Goal: Information Seeking & Learning: Learn about a topic

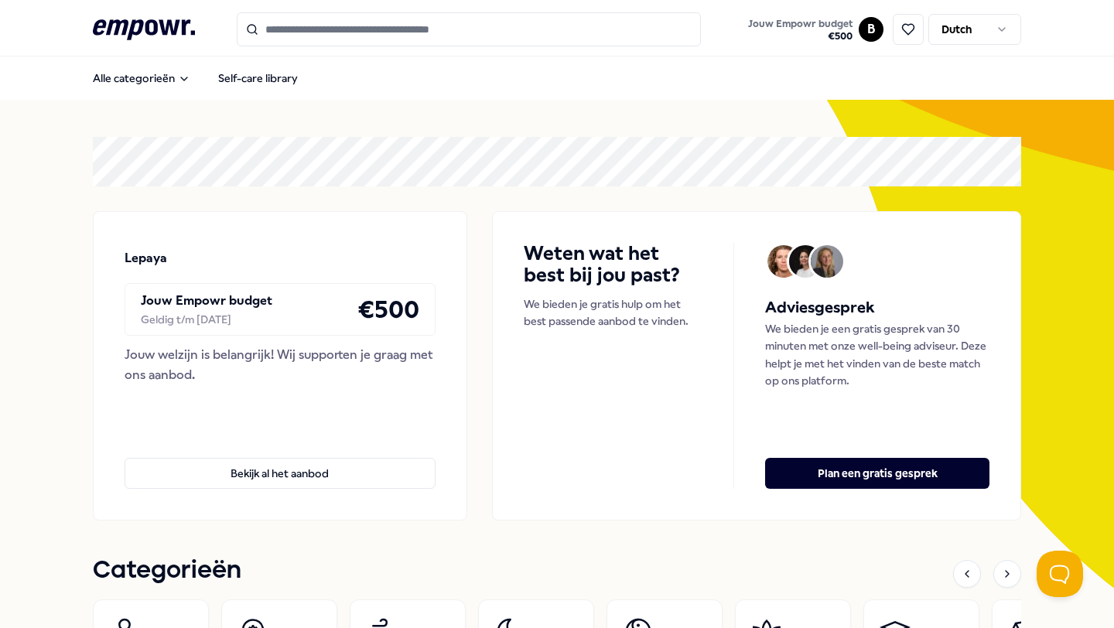
click at [1005, 26] on html ".empowr-logo_svg__cls-1{fill:#03032f} Jouw Empowr budget € 500 B Dutch Alle cat…" at bounding box center [557, 314] width 1114 height 628
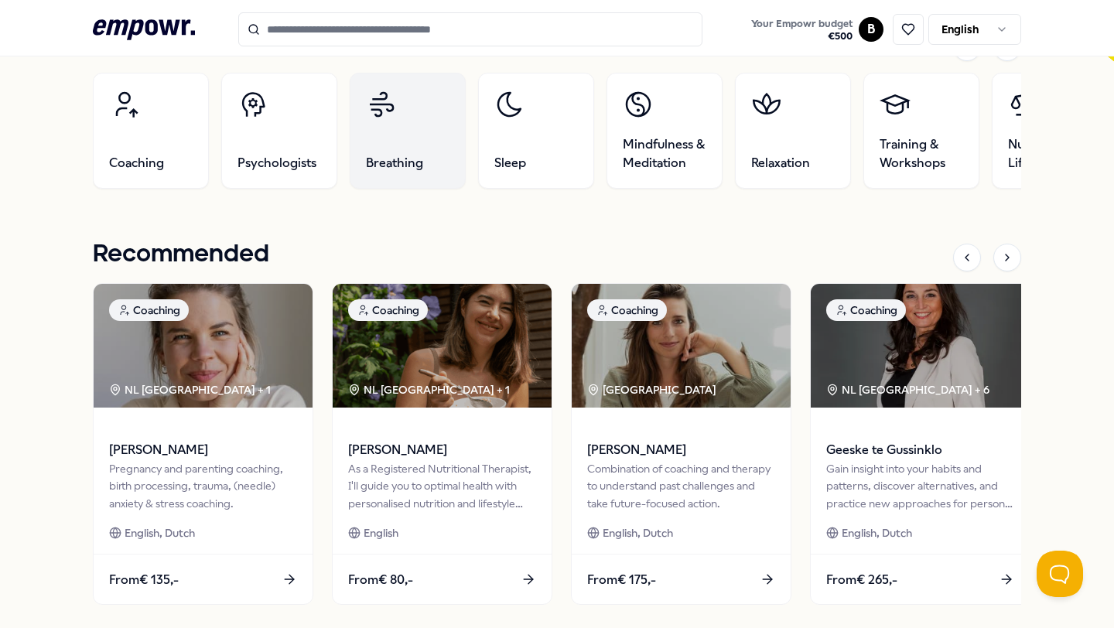
scroll to position [454, 0]
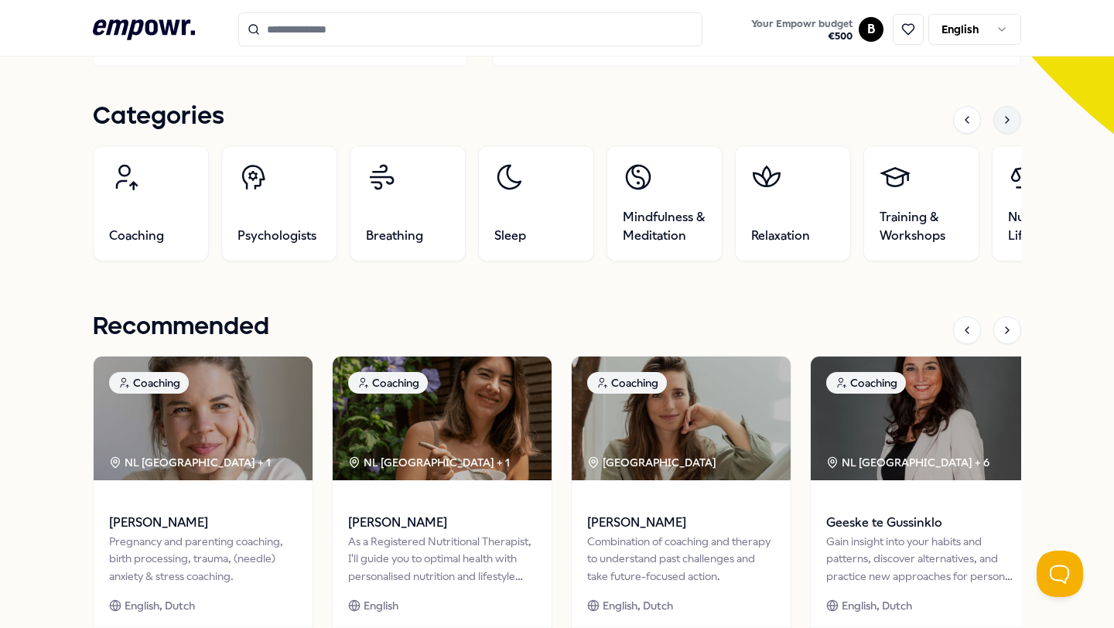
click at [1018, 120] on div at bounding box center [1008, 120] width 28 height 28
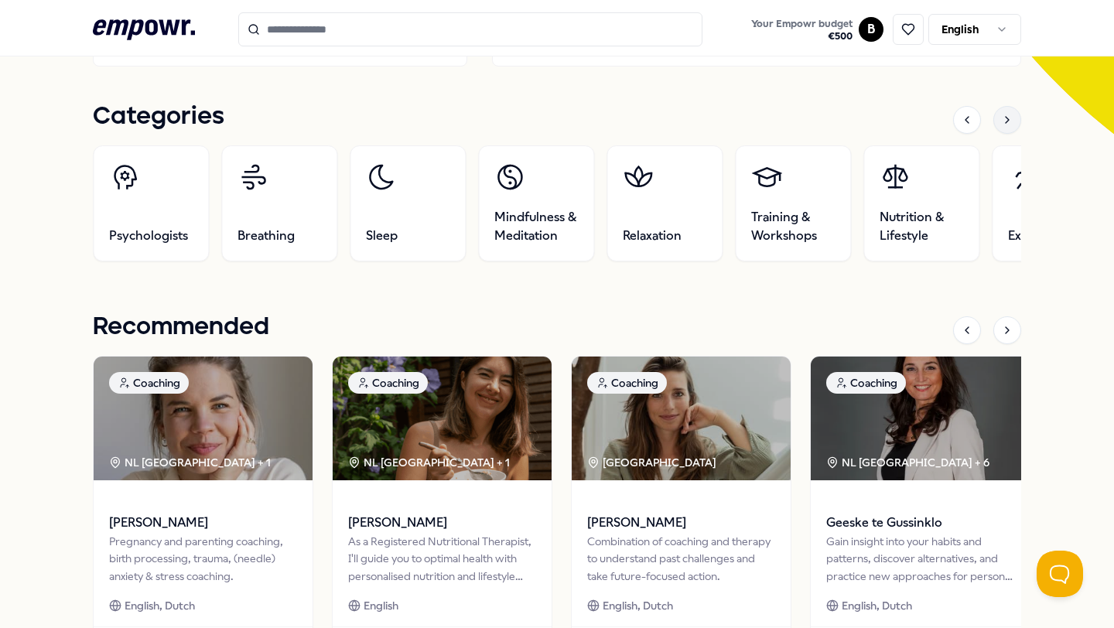
click at [1018, 120] on div at bounding box center [1008, 120] width 28 height 28
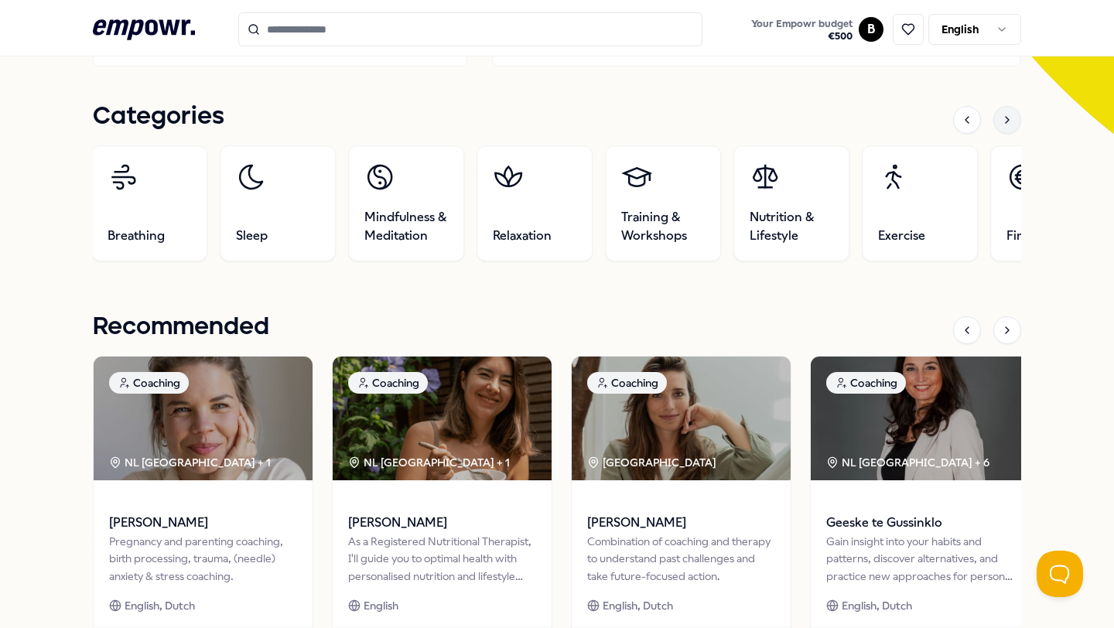
click at [1017, 119] on div at bounding box center [1008, 120] width 28 height 28
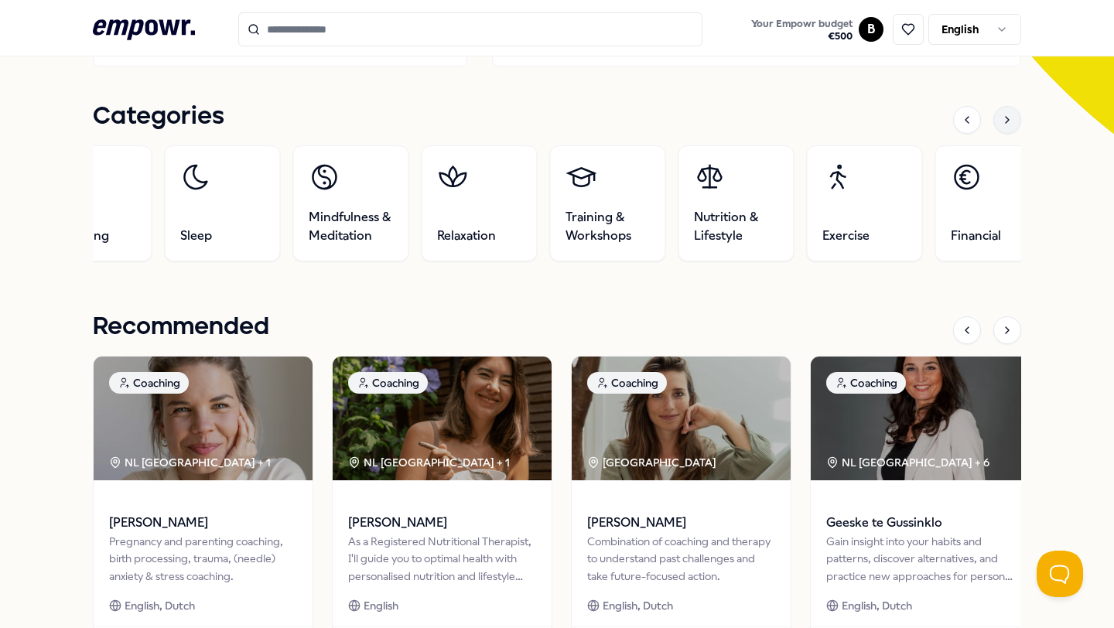
click at [1017, 119] on div at bounding box center [1008, 120] width 28 height 28
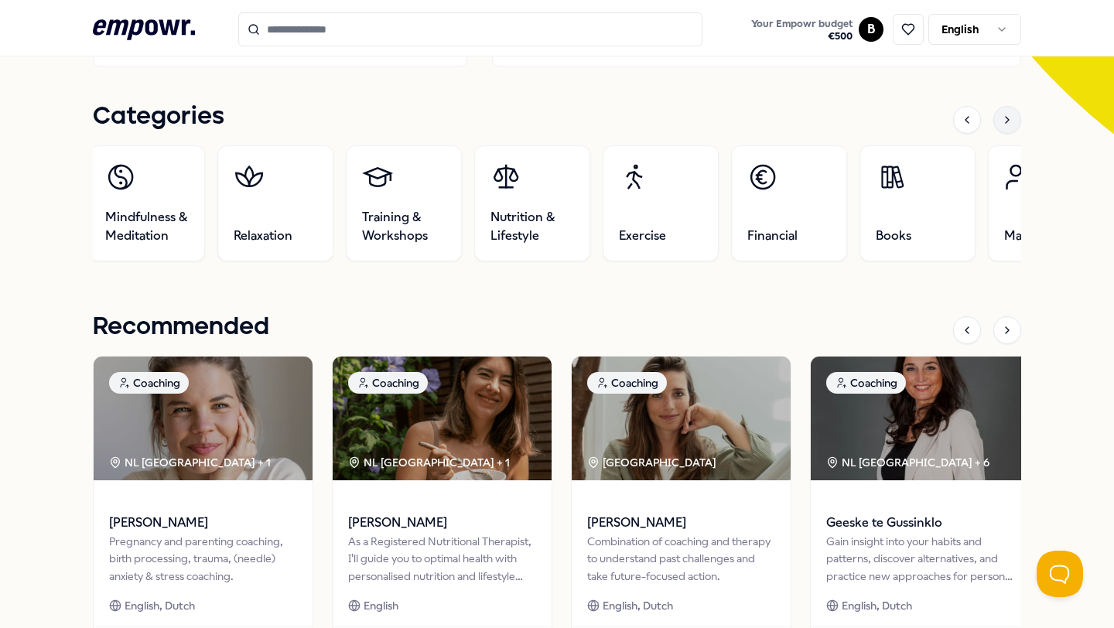
click at [1017, 119] on div at bounding box center [1008, 120] width 28 height 28
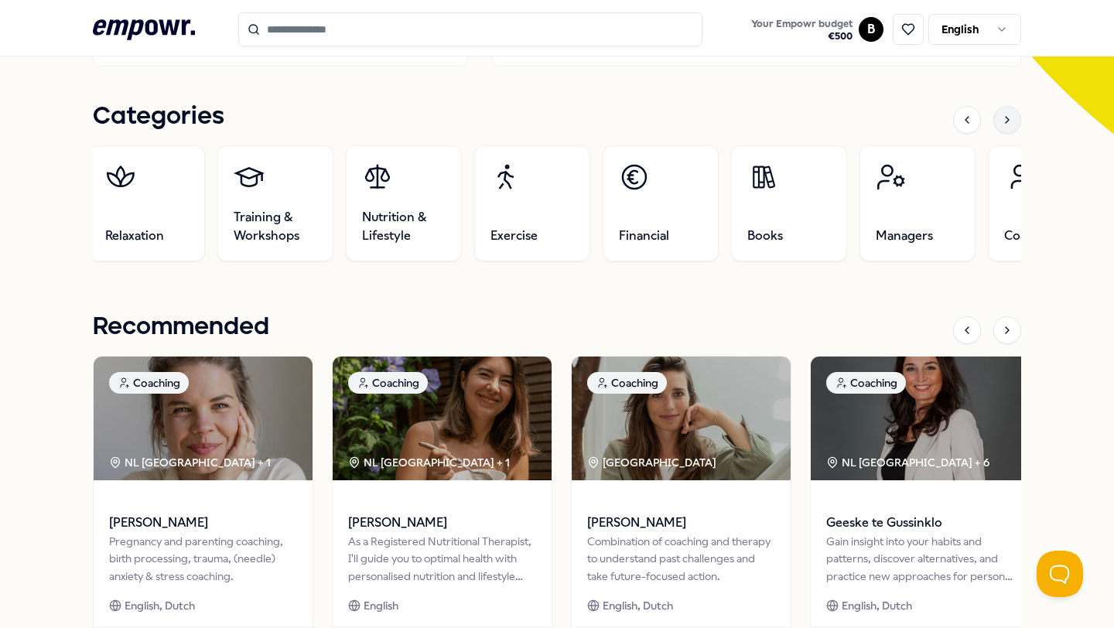
click at [1017, 119] on div at bounding box center [1008, 120] width 28 height 28
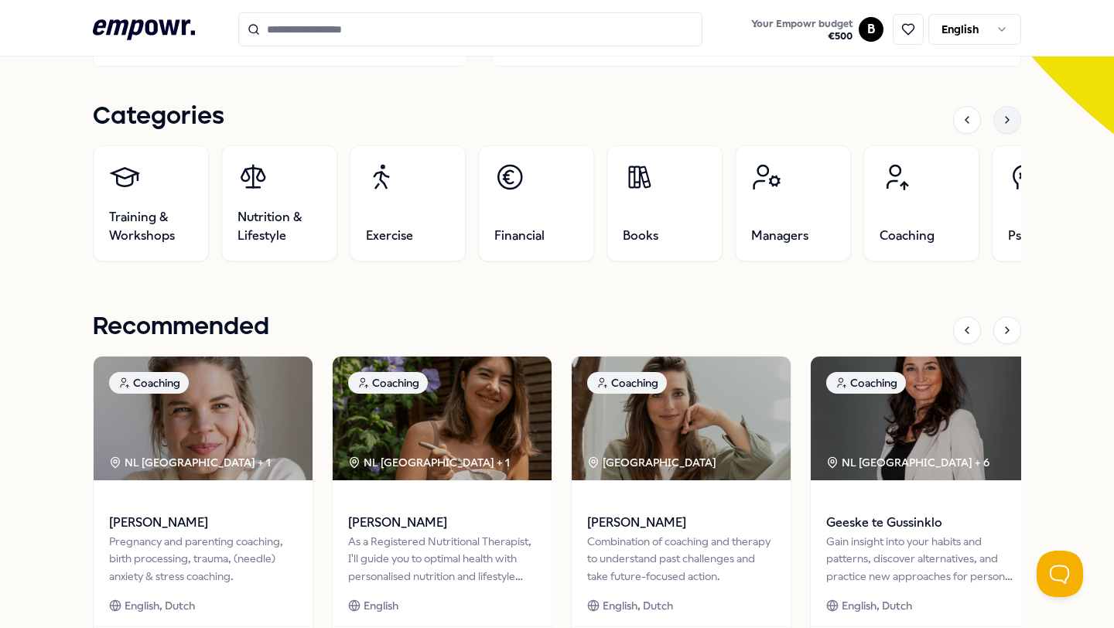
click at [1017, 119] on div at bounding box center [1008, 120] width 28 height 28
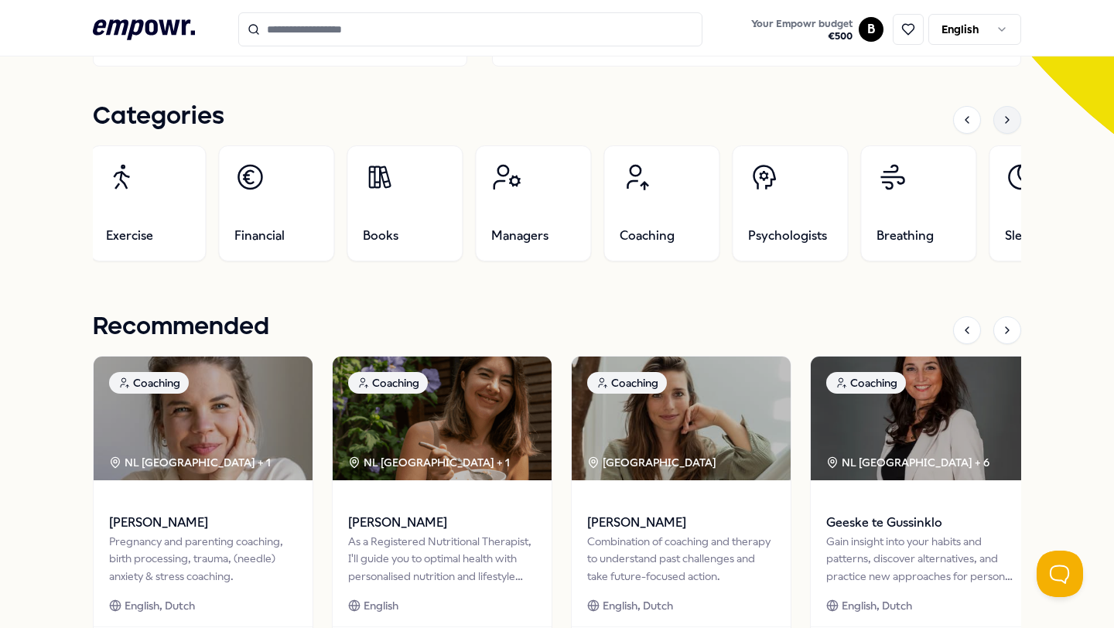
click at [1017, 119] on div at bounding box center [1008, 120] width 28 height 28
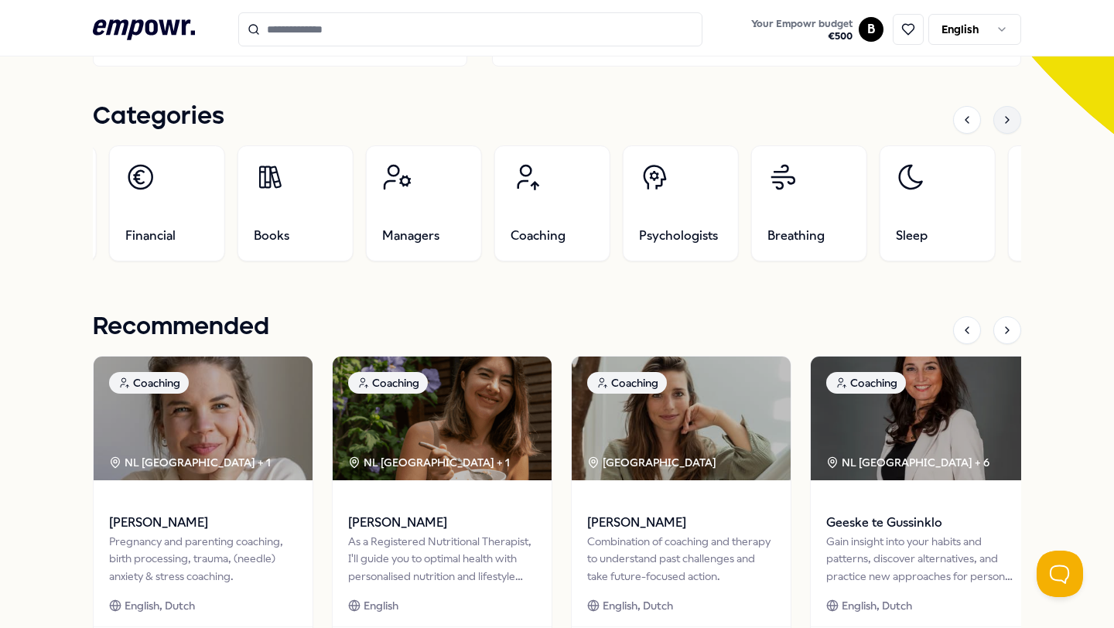
click at [1017, 119] on div at bounding box center [1008, 120] width 28 height 28
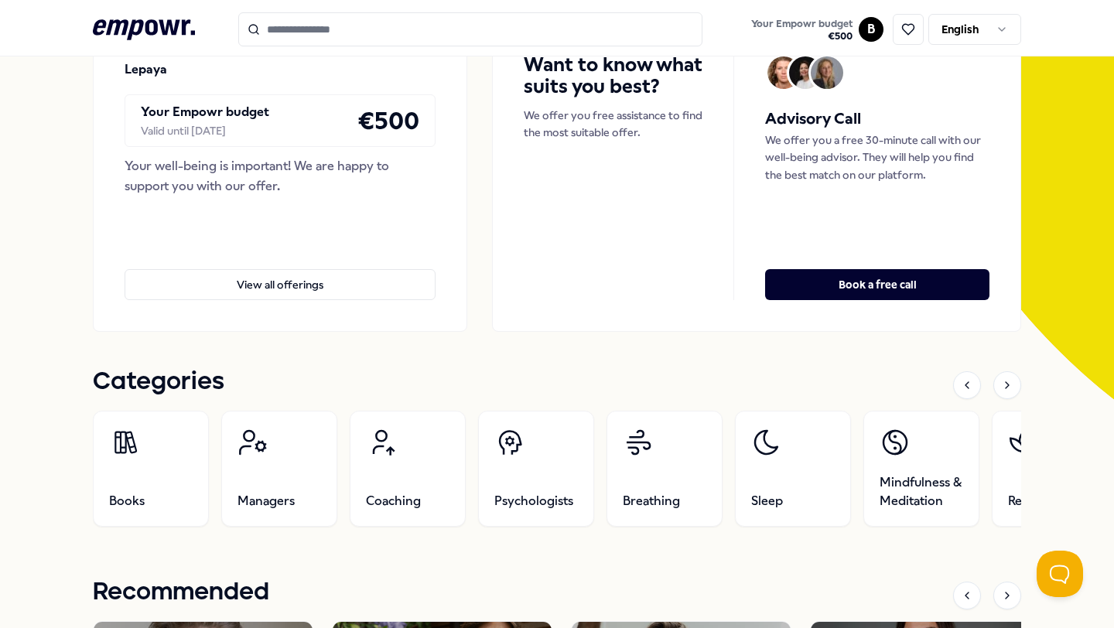
scroll to position [190, 0]
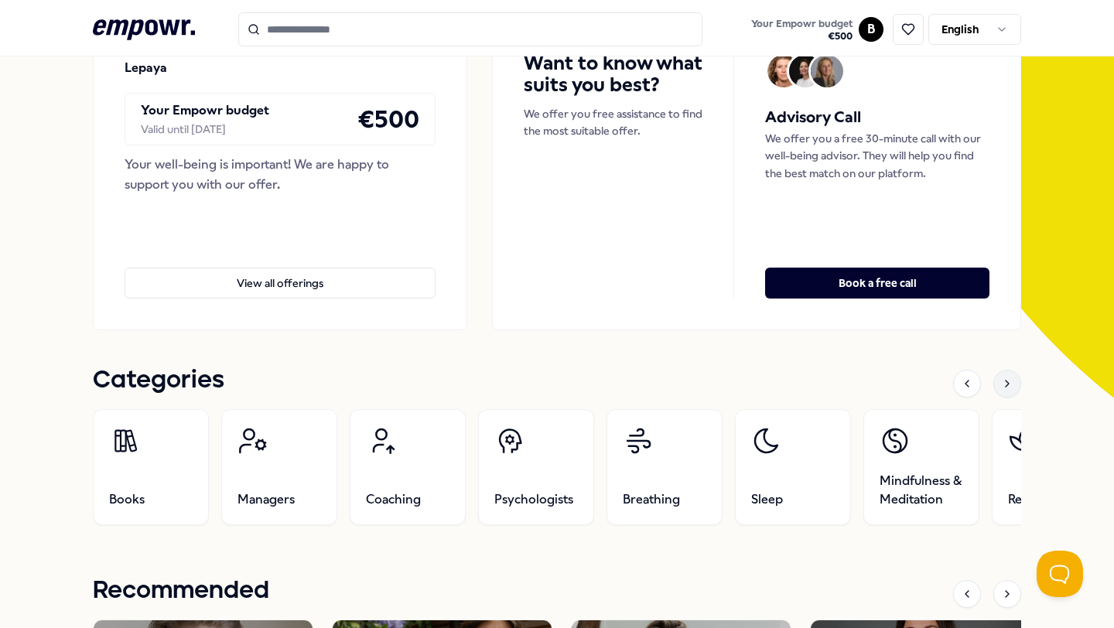
click at [1001, 389] on div at bounding box center [1008, 384] width 28 height 28
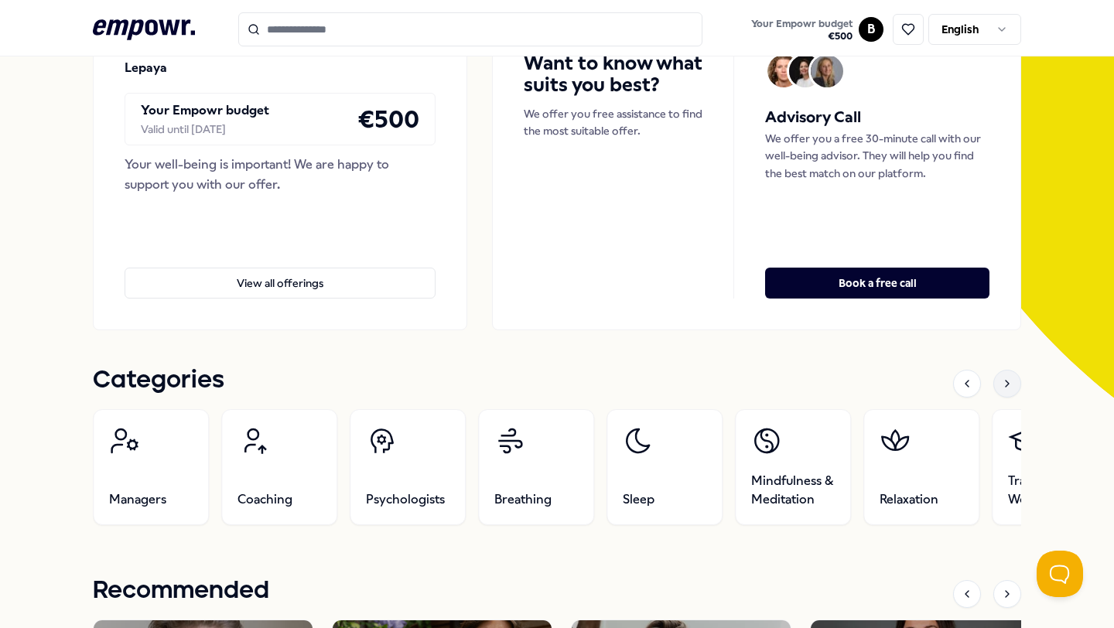
click at [1001, 390] on div at bounding box center [1008, 384] width 28 height 28
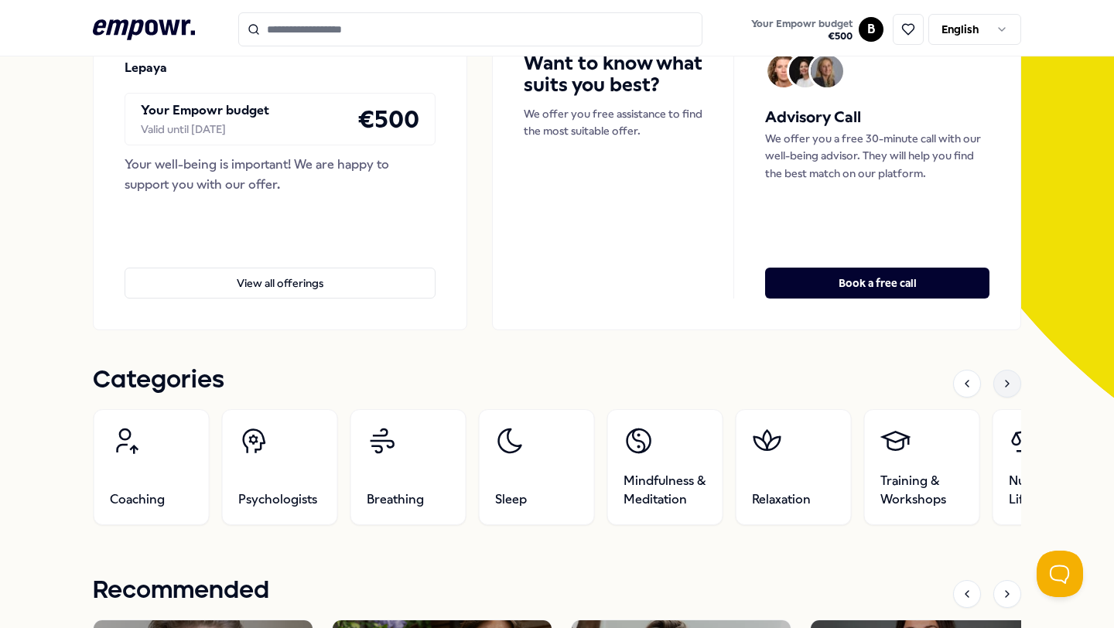
click at [1001, 390] on div at bounding box center [1008, 384] width 28 height 28
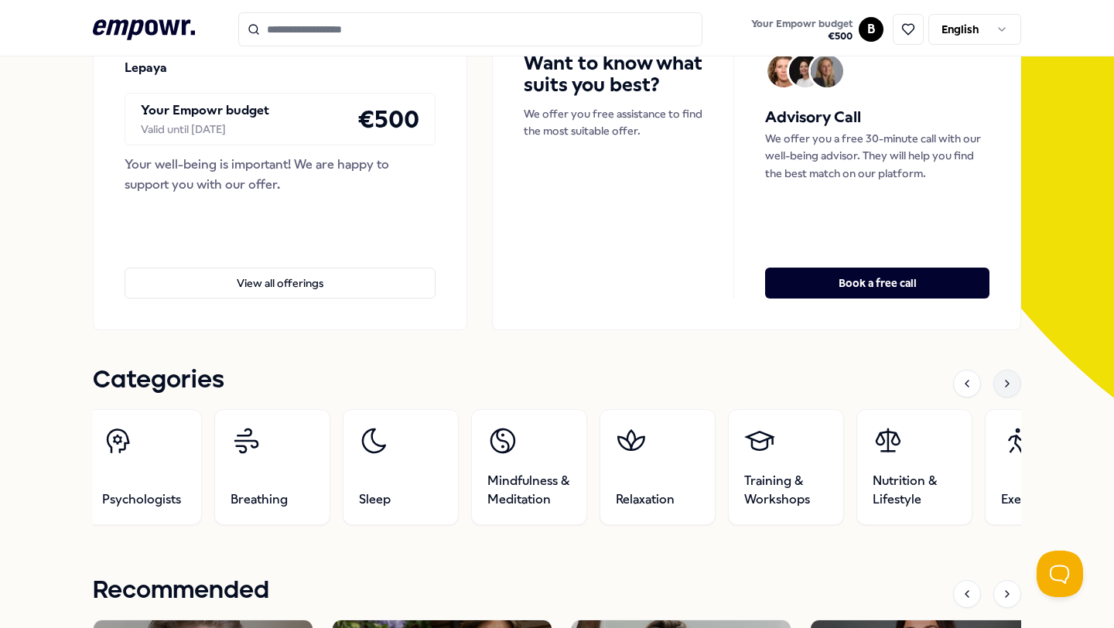
click at [1001, 390] on div at bounding box center [1008, 384] width 28 height 28
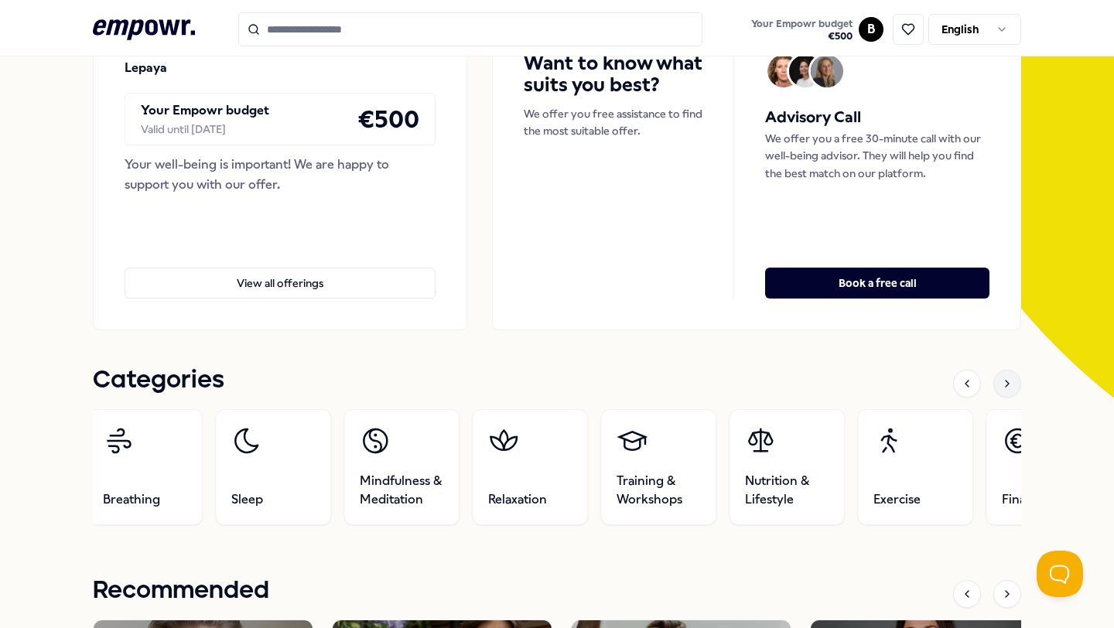
click at [1001, 390] on div at bounding box center [1008, 384] width 28 height 28
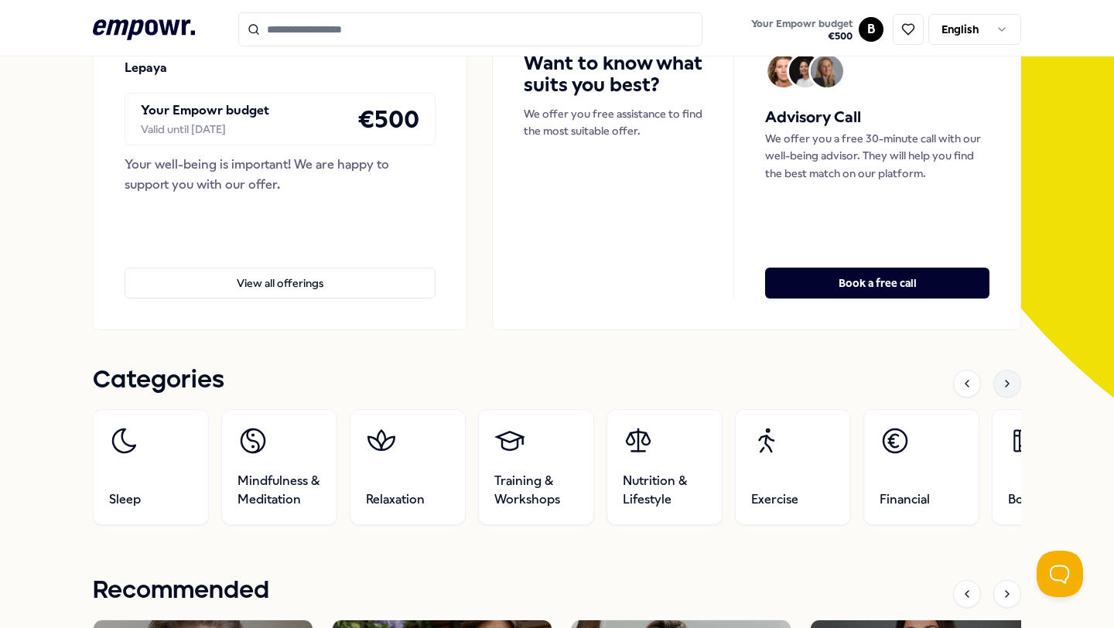
click at [1001, 390] on div at bounding box center [1008, 384] width 28 height 28
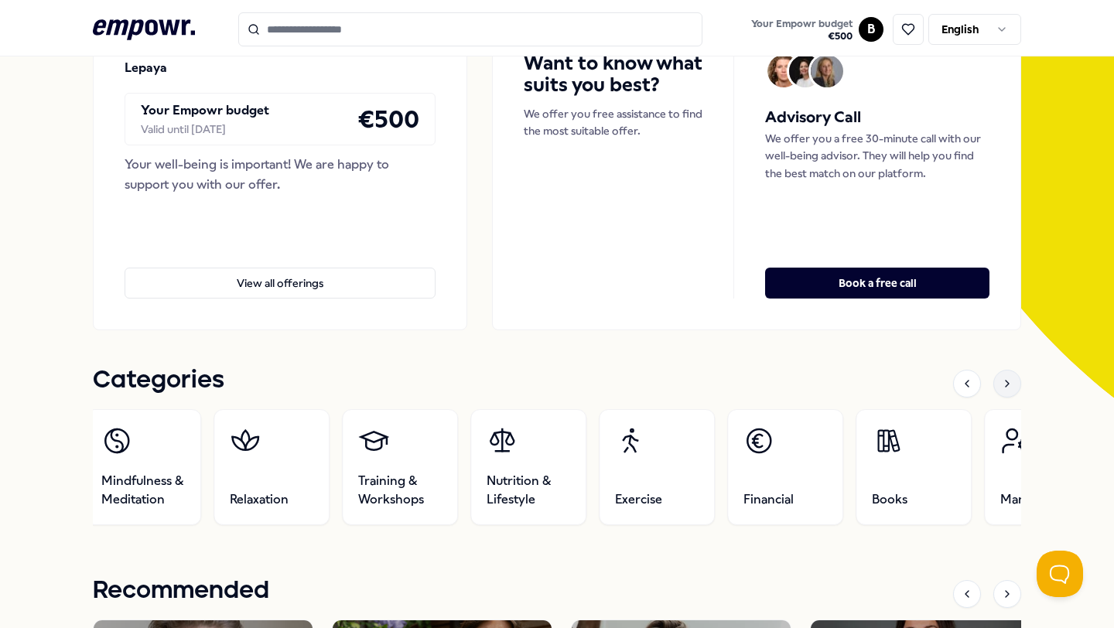
click at [1001, 390] on div at bounding box center [1008, 384] width 28 height 28
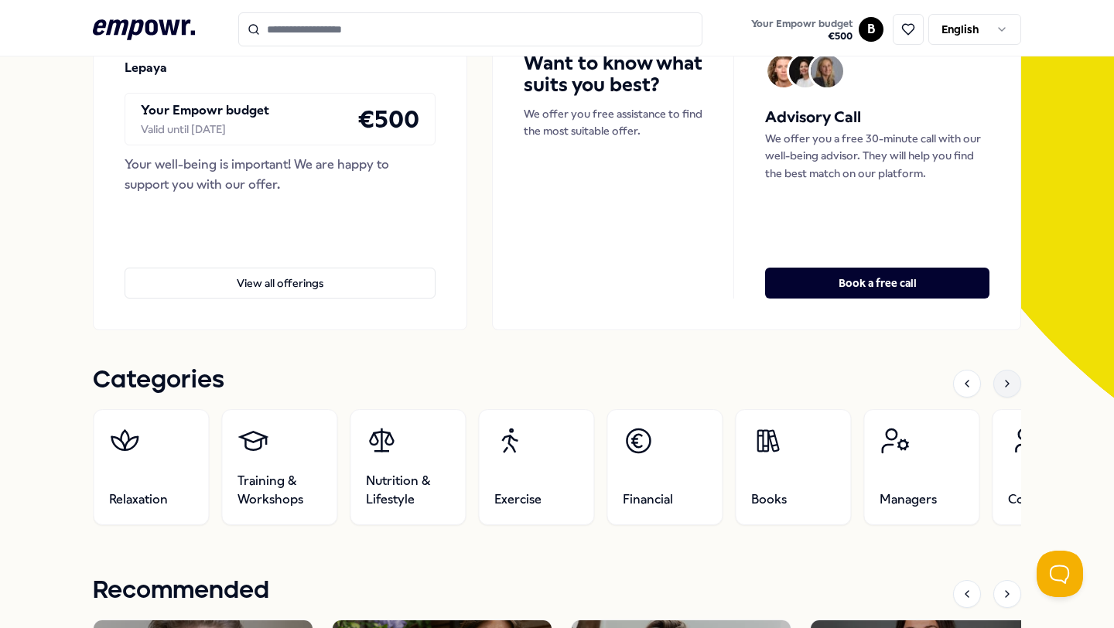
click at [1001, 390] on div at bounding box center [1008, 384] width 28 height 28
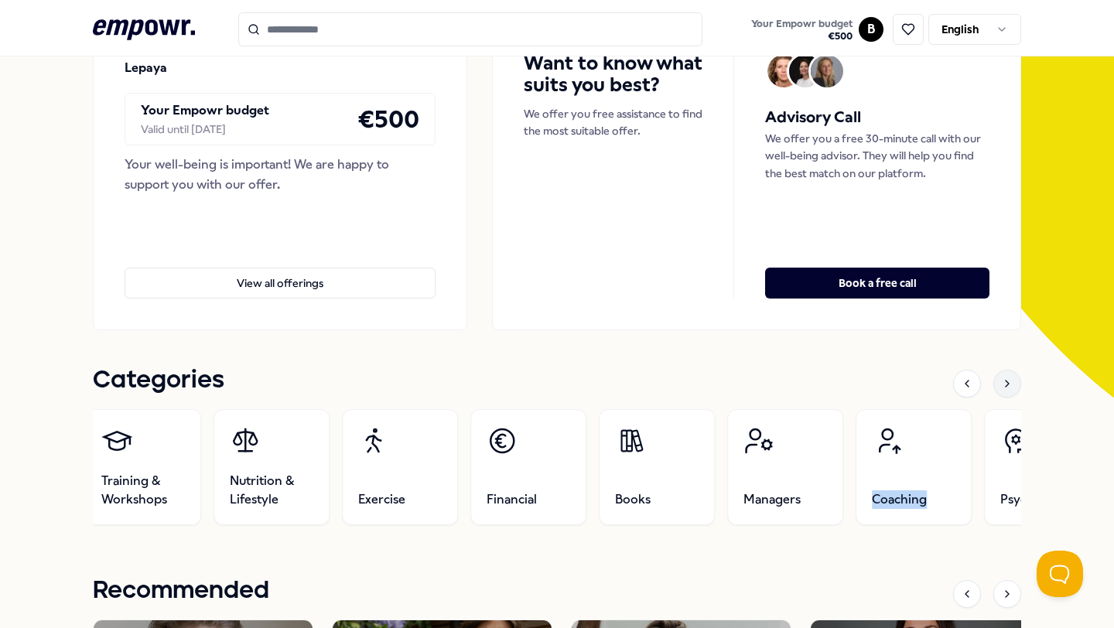
click at [1001, 390] on div at bounding box center [1008, 384] width 28 height 28
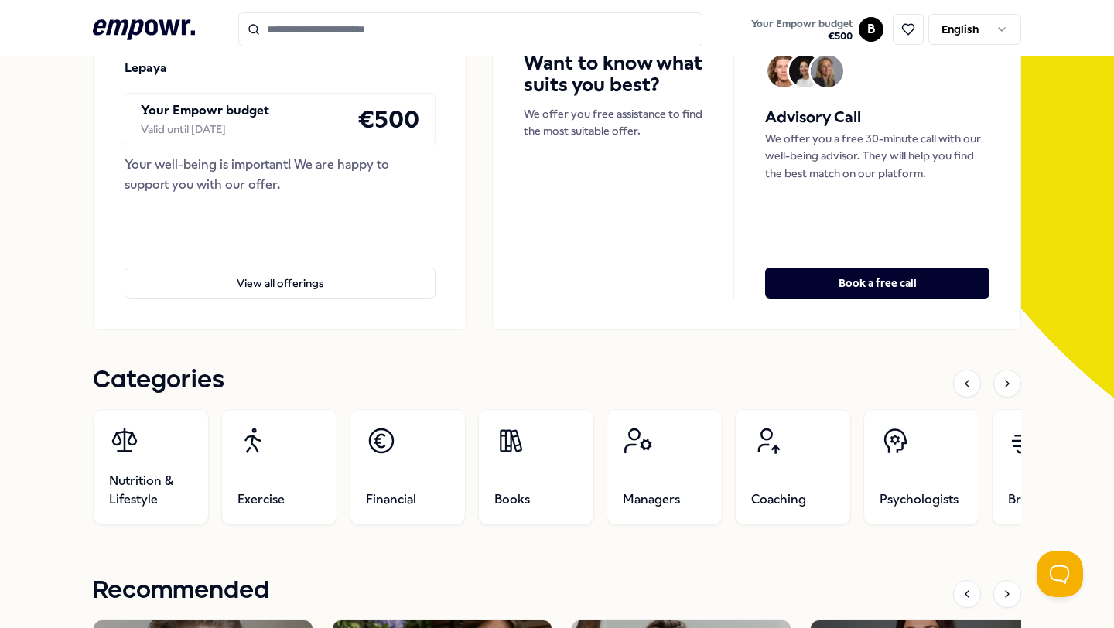
click at [846, 371] on div "Categories" at bounding box center [557, 384] width 929 height 33
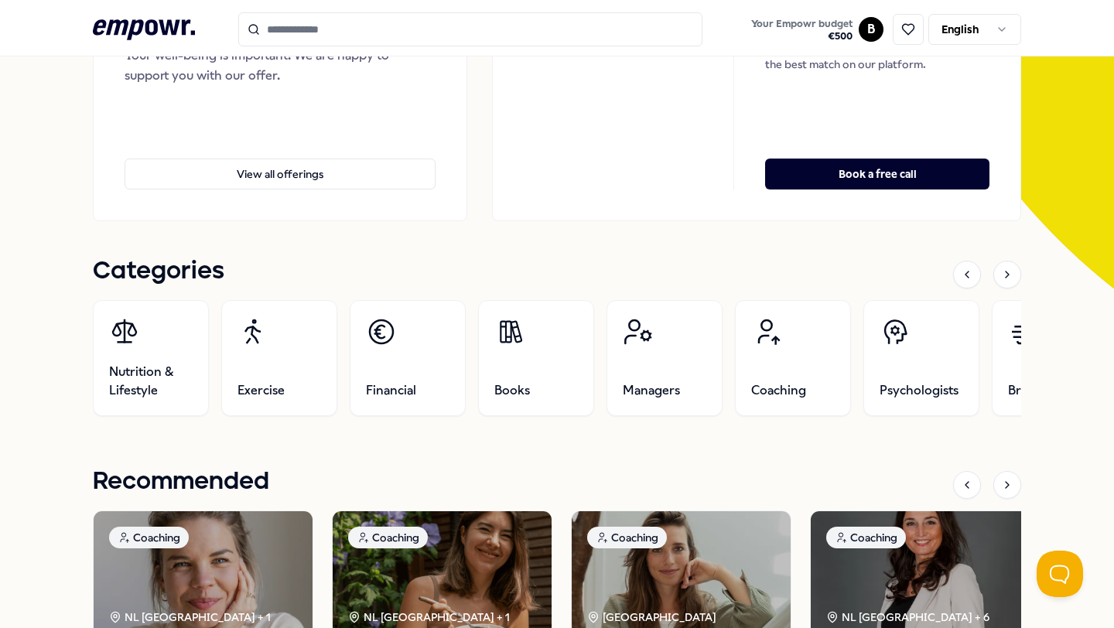
scroll to position [379, 0]
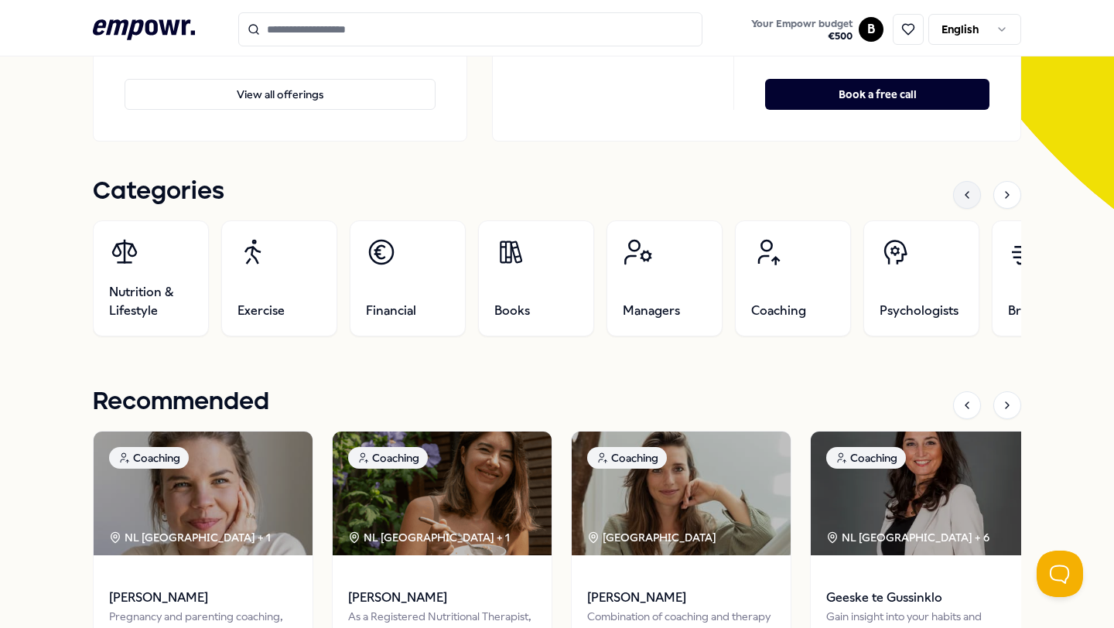
click at [956, 199] on div at bounding box center [967, 195] width 28 height 28
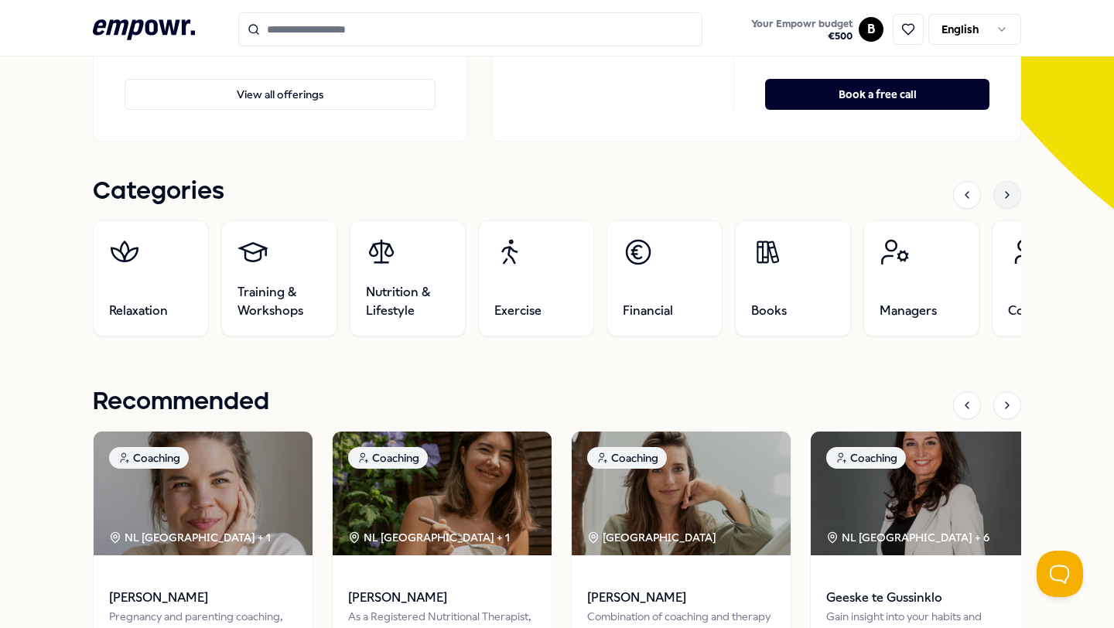
click at [1000, 201] on div at bounding box center [1008, 195] width 28 height 28
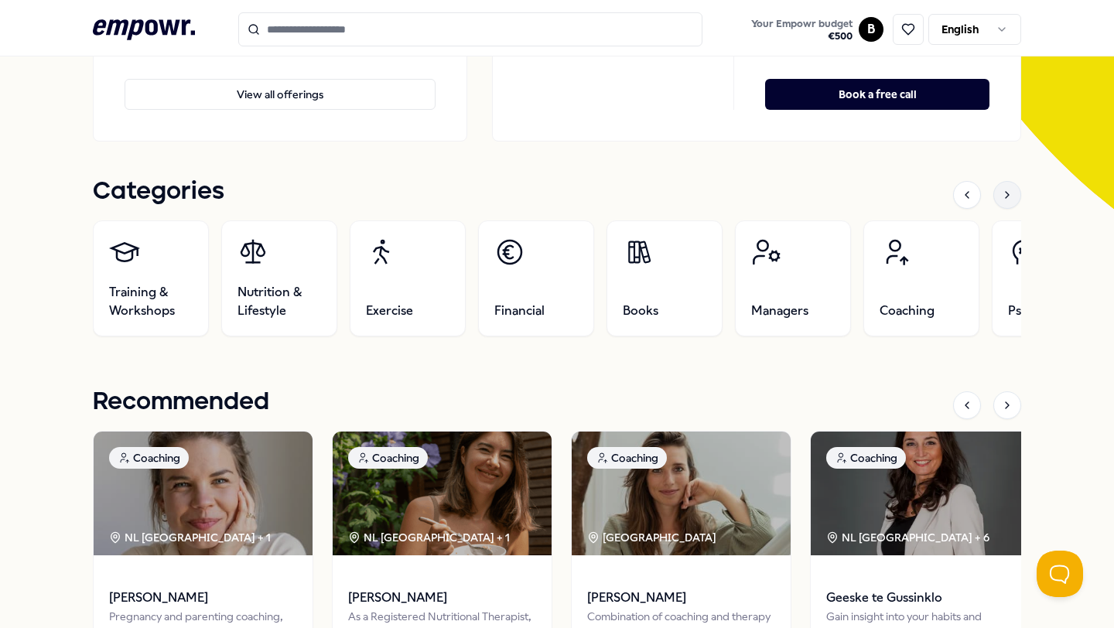
click at [1008, 202] on div at bounding box center [1008, 195] width 28 height 28
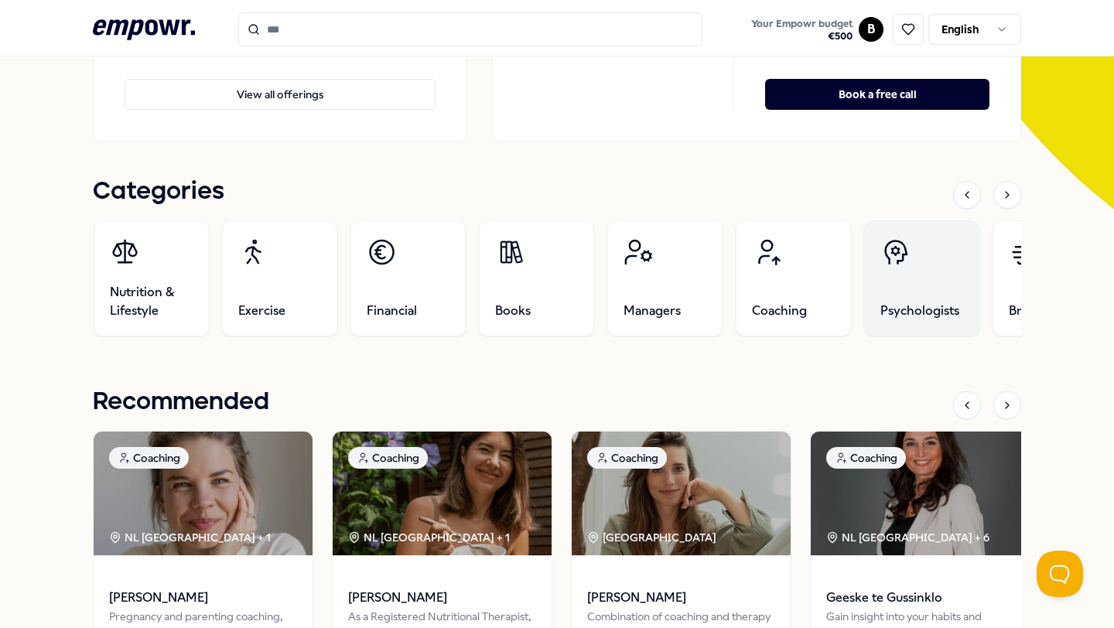
click at [945, 279] on link "Psychologists" at bounding box center [922, 279] width 116 height 116
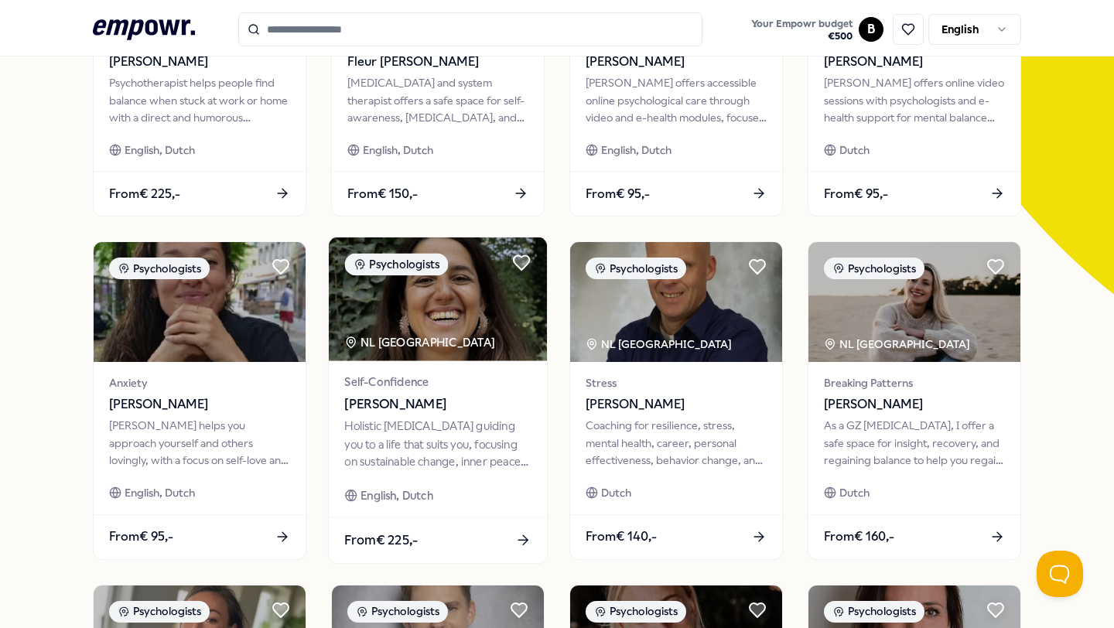
scroll to position [240, 0]
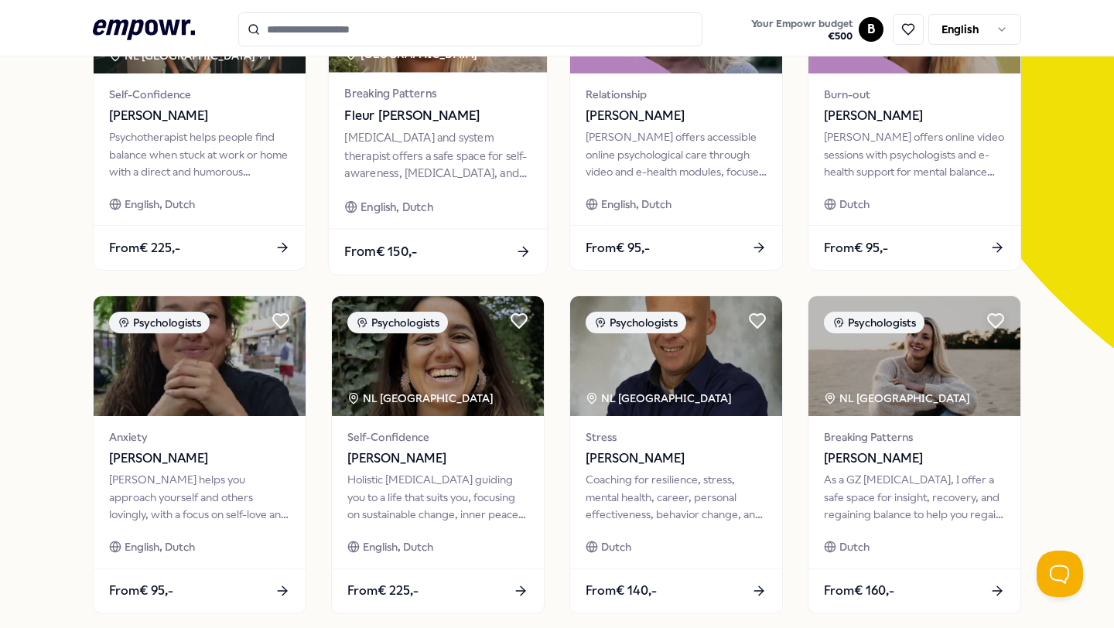
click at [480, 191] on div "Breaking Patterns Fleur [PERSON_NAME] [MEDICAL_DATA] and system therapist offer…" at bounding box center [438, 150] width 218 height 156
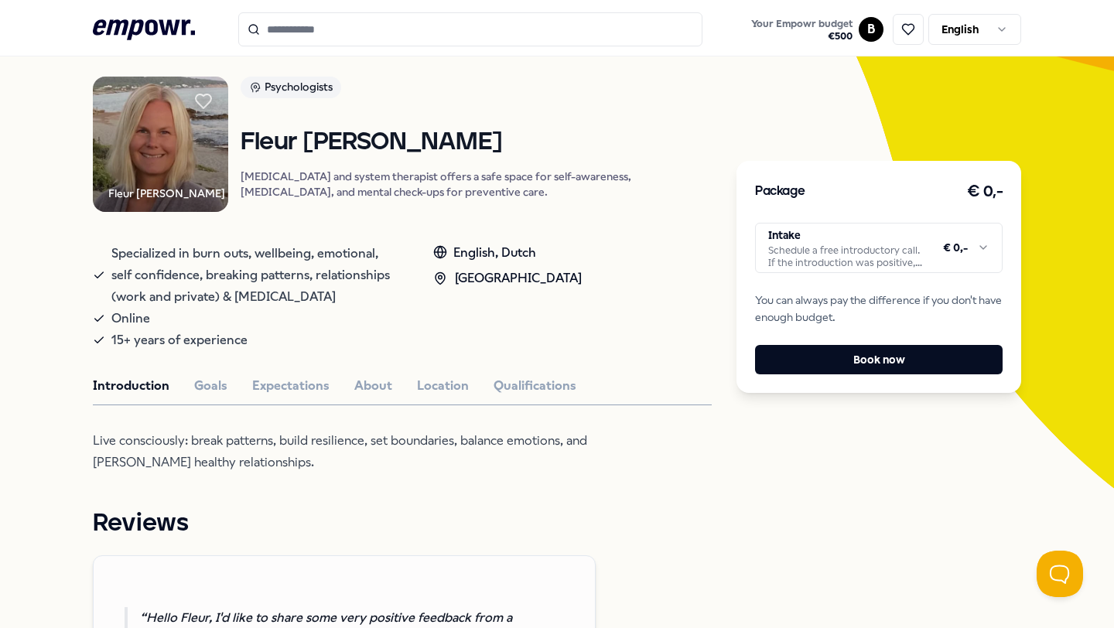
click at [827, 262] on html ".empowr-logo_svg__cls-1{fill:#03032f} Your Empowr budget € 500 B English All ca…" at bounding box center [557, 314] width 1114 height 628
click at [612, 311] on html ".empowr-logo_svg__cls-1{fill:#03032f} Your Empowr budget € 500 B English All ca…" at bounding box center [557, 314] width 1114 height 628
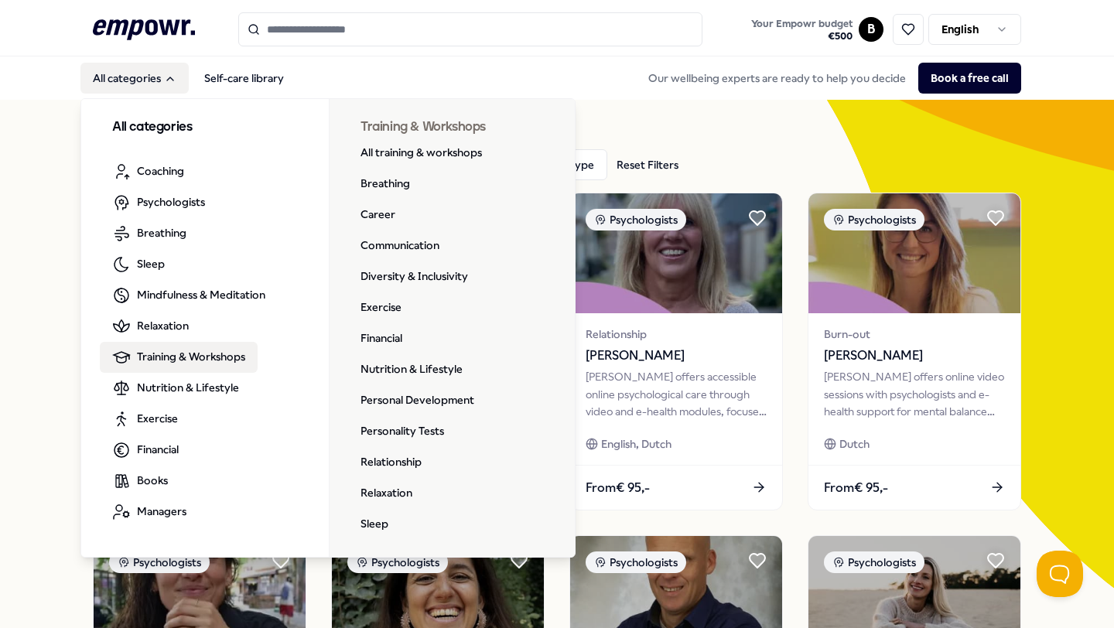
click at [156, 362] on span "Training & Workshops" at bounding box center [191, 356] width 108 height 17
